Goal: Information Seeking & Learning: Learn about a topic

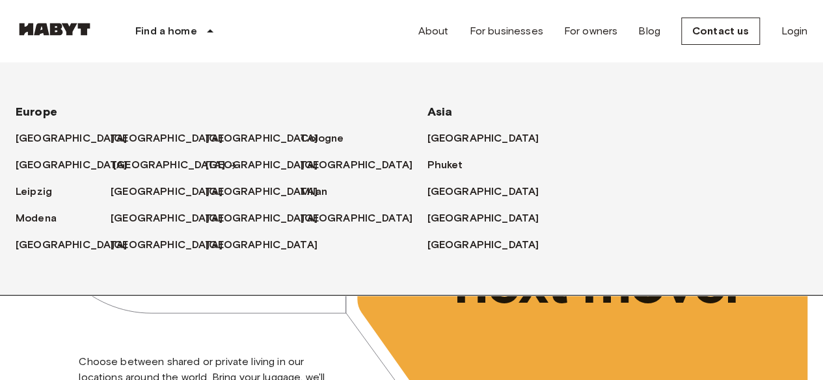
click at [125, 159] on font "[GEOGRAPHIC_DATA]" at bounding box center [169, 165] width 112 height 12
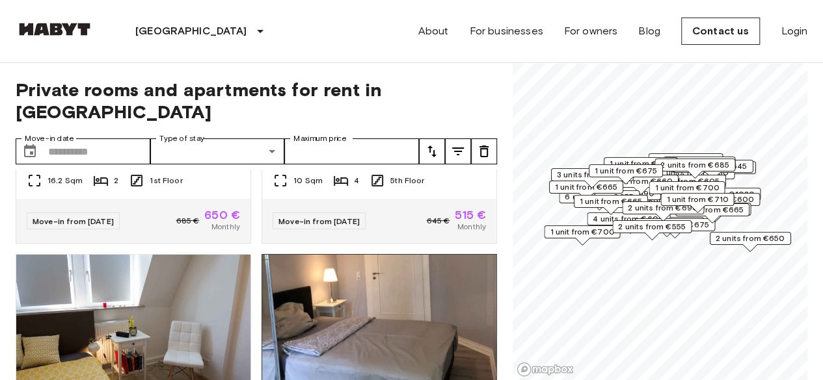
scroll to position [65, 0]
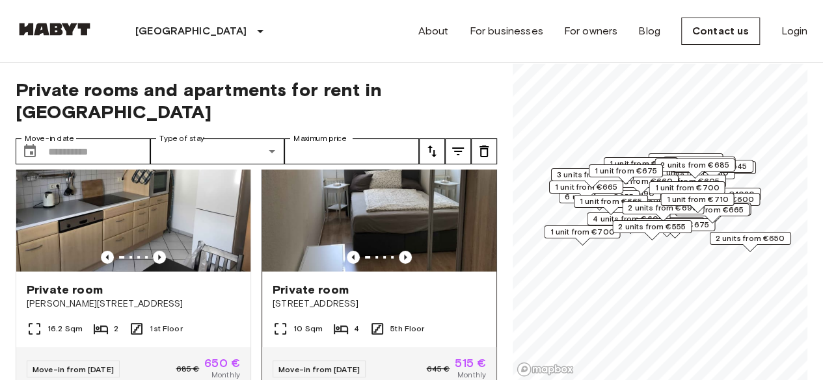
click at [325, 185] on img at bounding box center [379, 194] width 234 height 156
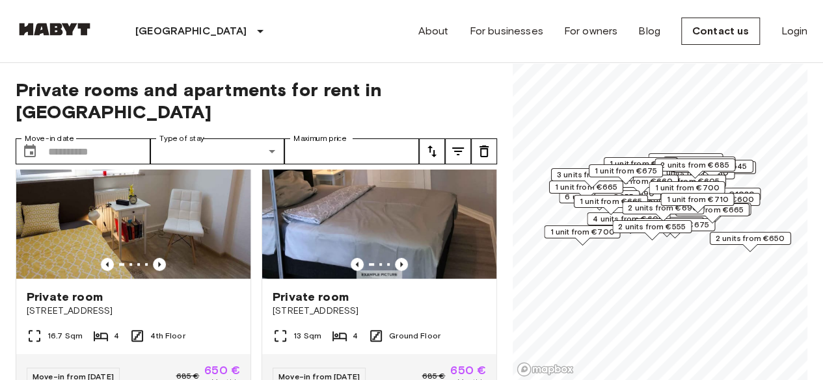
scroll to position [325, 0]
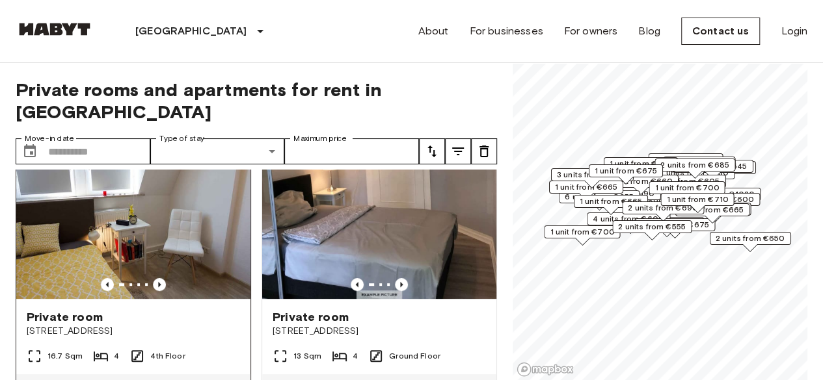
click at [170, 192] on img at bounding box center [133, 221] width 234 height 156
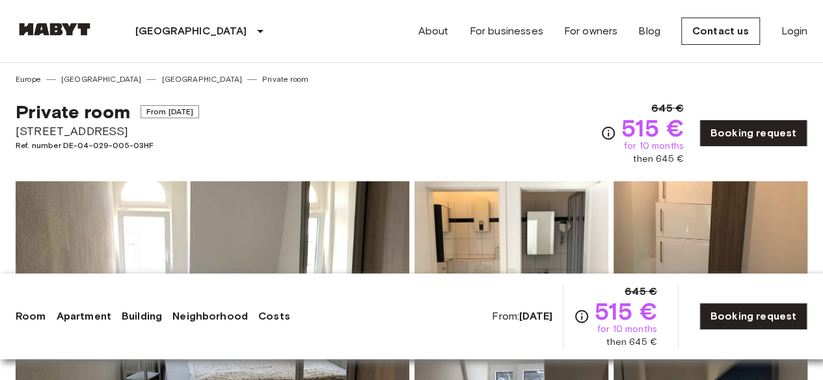
drag, startPoint x: 137, startPoint y: 136, endPoint x: 2, endPoint y: 132, distance: 134.7
copy font "[STREET_ADDRESS]"
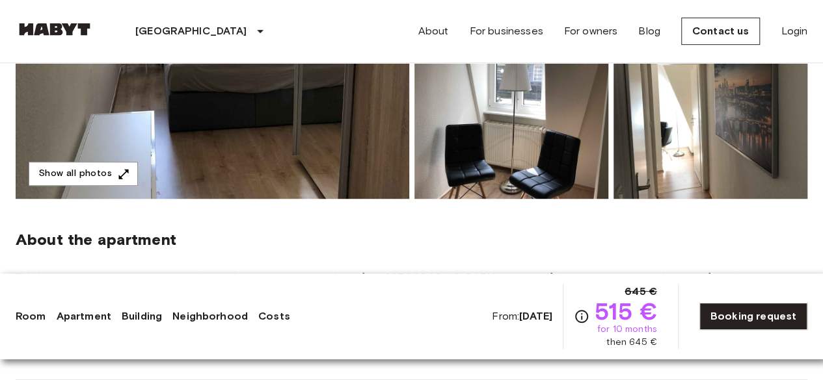
scroll to position [520, 0]
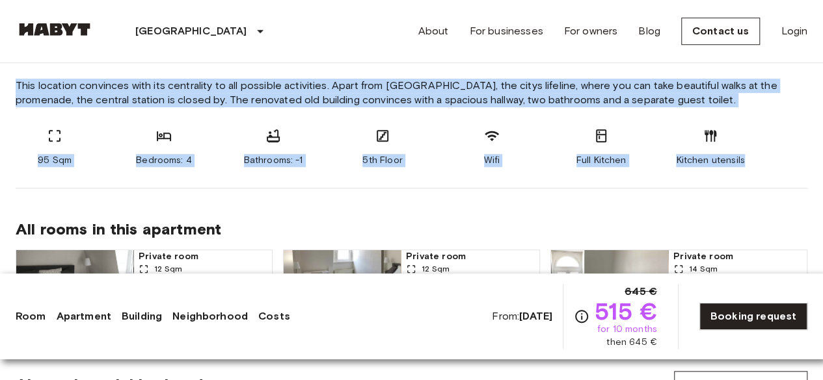
drag, startPoint x: 13, startPoint y: 80, endPoint x: 788, endPoint y: 175, distance: 780.9
copy section "This location convinces with its centrality to all possible activities. Apart f…"
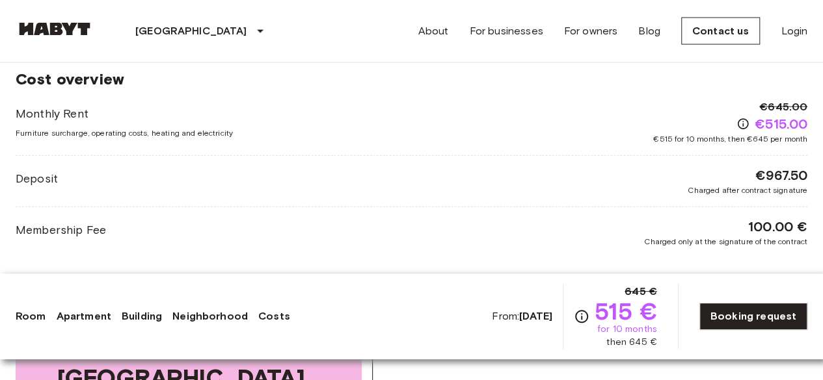
scroll to position [1366, 0]
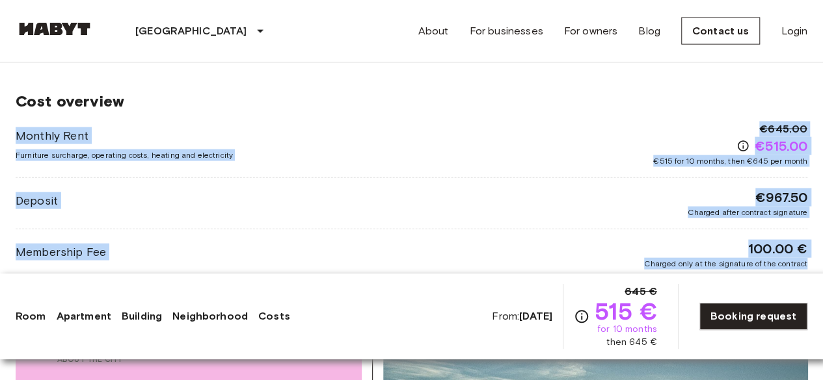
drag, startPoint x: 4, startPoint y: 124, endPoint x: 815, endPoint y: 256, distance: 822.1
click at [815, 256] on div "Europe Germany Frankfurt Private room Private room From Sep 20 2025 Municher St…" at bounding box center [411, 69] width 823 height 2745
copy div "Monthly Rent Furniture surcharge, operating costs, heating and electricity €645…"
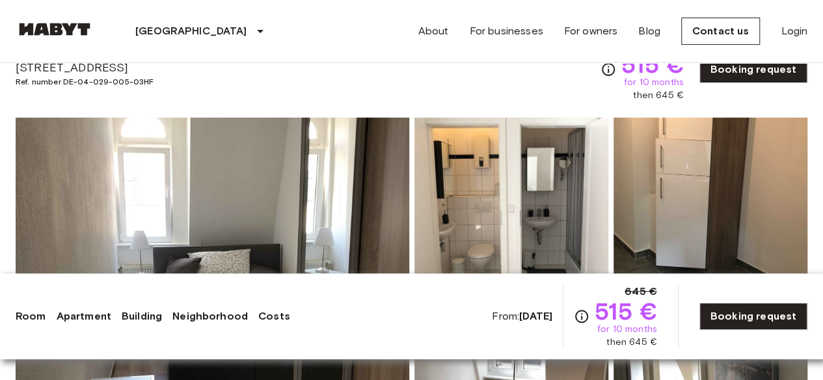
scroll to position [0, 0]
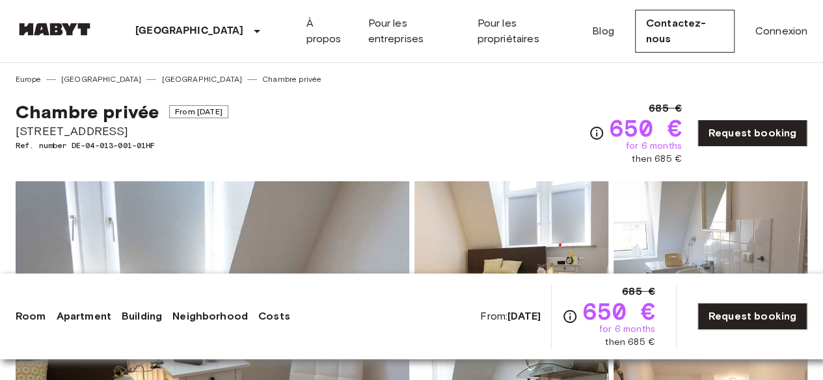
scroll to position [455, 0]
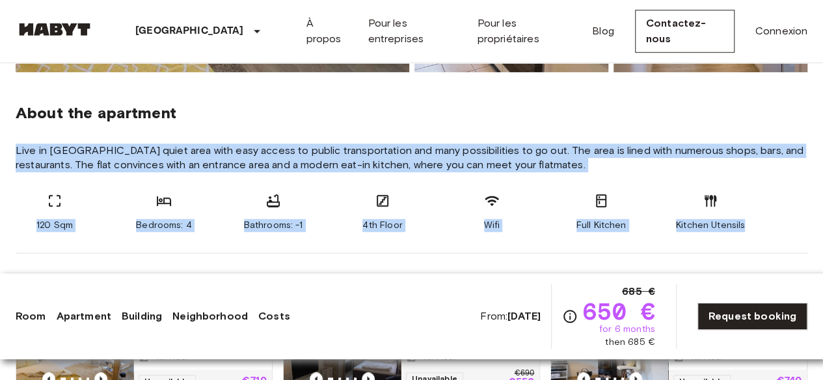
drag, startPoint x: 0, startPoint y: 147, endPoint x: 758, endPoint y: 230, distance: 762.7
copy section "Live in [GEOGRAPHIC_DATA] quiet area with easy access to public transportation …"
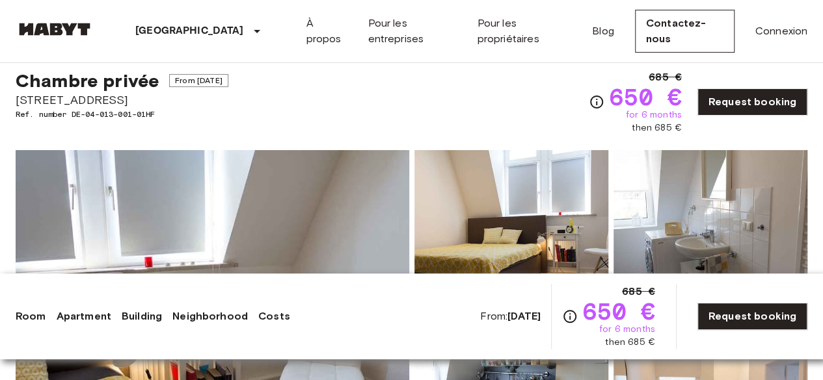
scroll to position [0, 0]
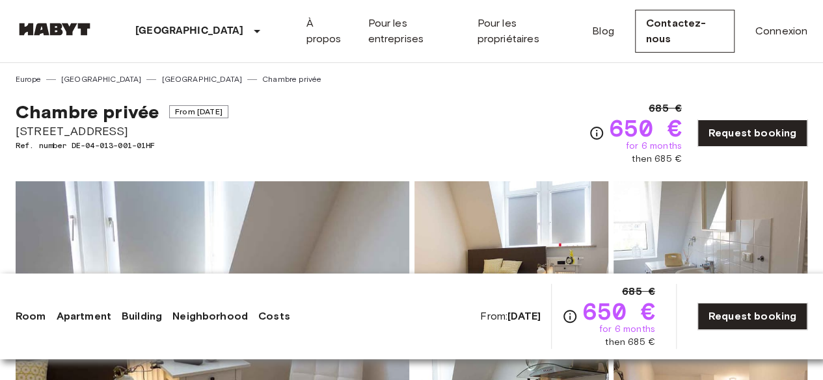
drag, startPoint x: 127, startPoint y: 129, endPoint x: 0, endPoint y: 131, distance: 127.5
copy span "[STREET_ADDRESS]"
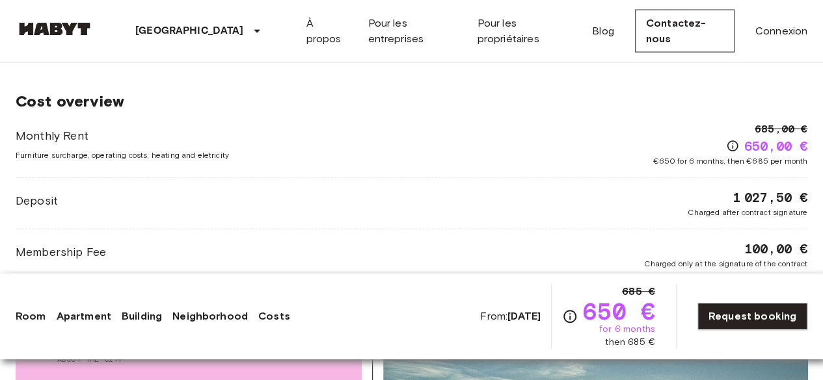
scroll to position [1431, 0]
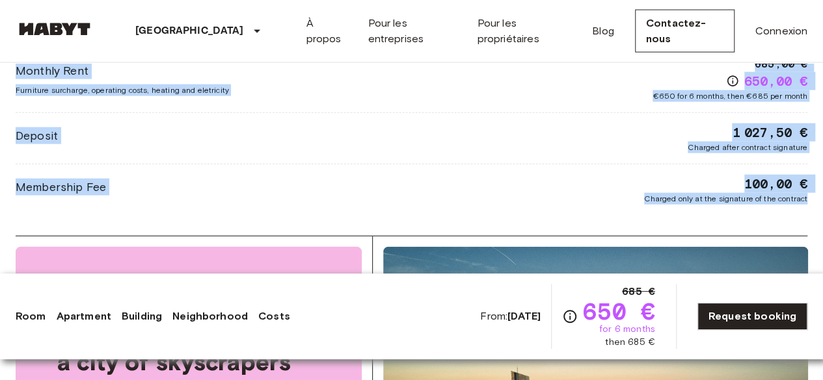
drag, startPoint x: 1, startPoint y: 73, endPoint x: 821, endPoint y: 213, distance: 831.3
click at [821, 213] on div "[GEOGRAPHIC_DATA] [GEOGRAPHIC_DATA] [GEOGRAPHIC_DATA] Chambre privée Chambre pr…" at bounding box center [411, 1] width 823 height 2738
copy div "Monthly Rent Furniture surcharge, operating costs, heating and eletricity 685,0…"
